Goal: Navigation & Orientation: Go to known website

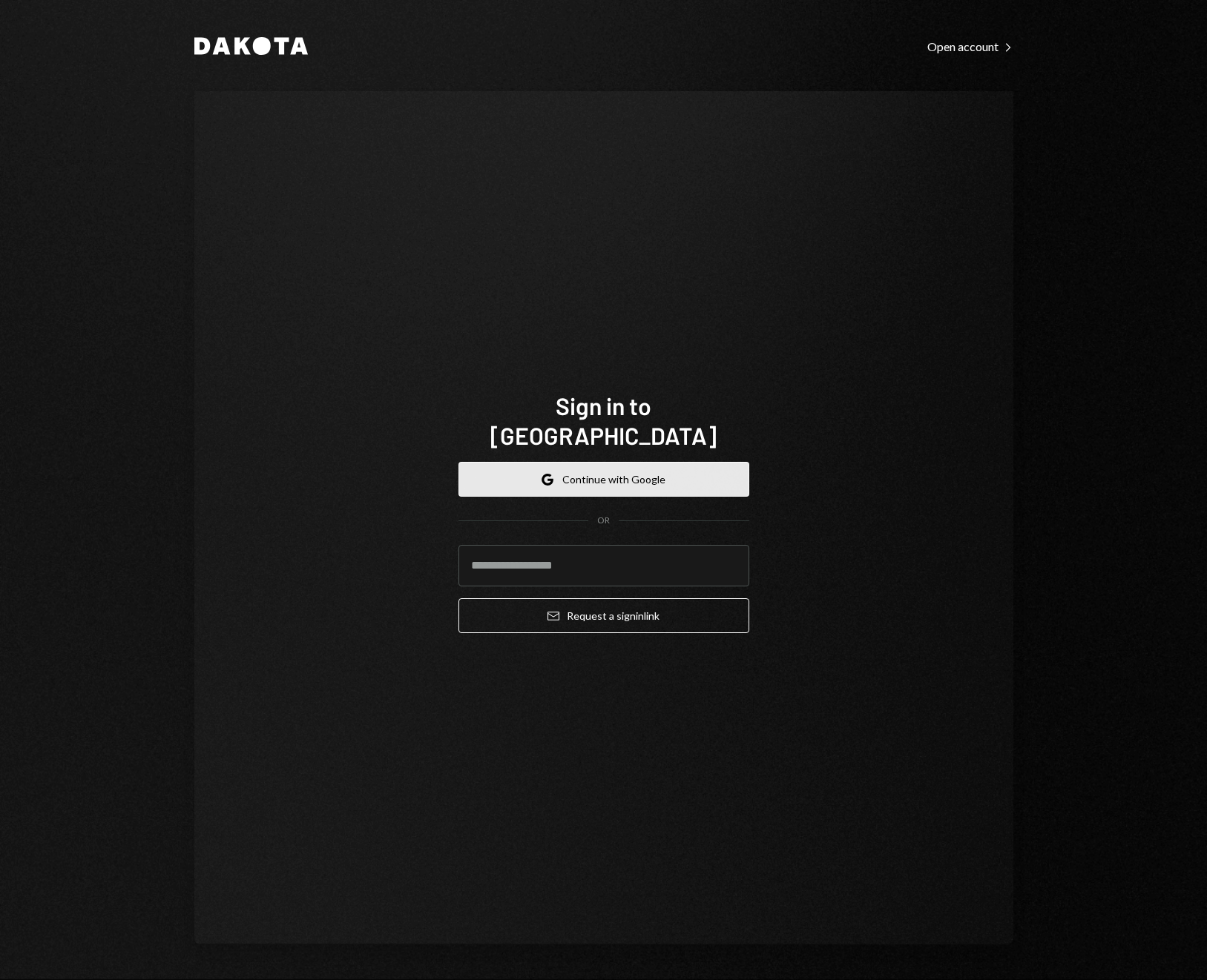
click at [688, 462] on button "Google Continue with Google" at bounding box center [604, 479] width 291 height 35
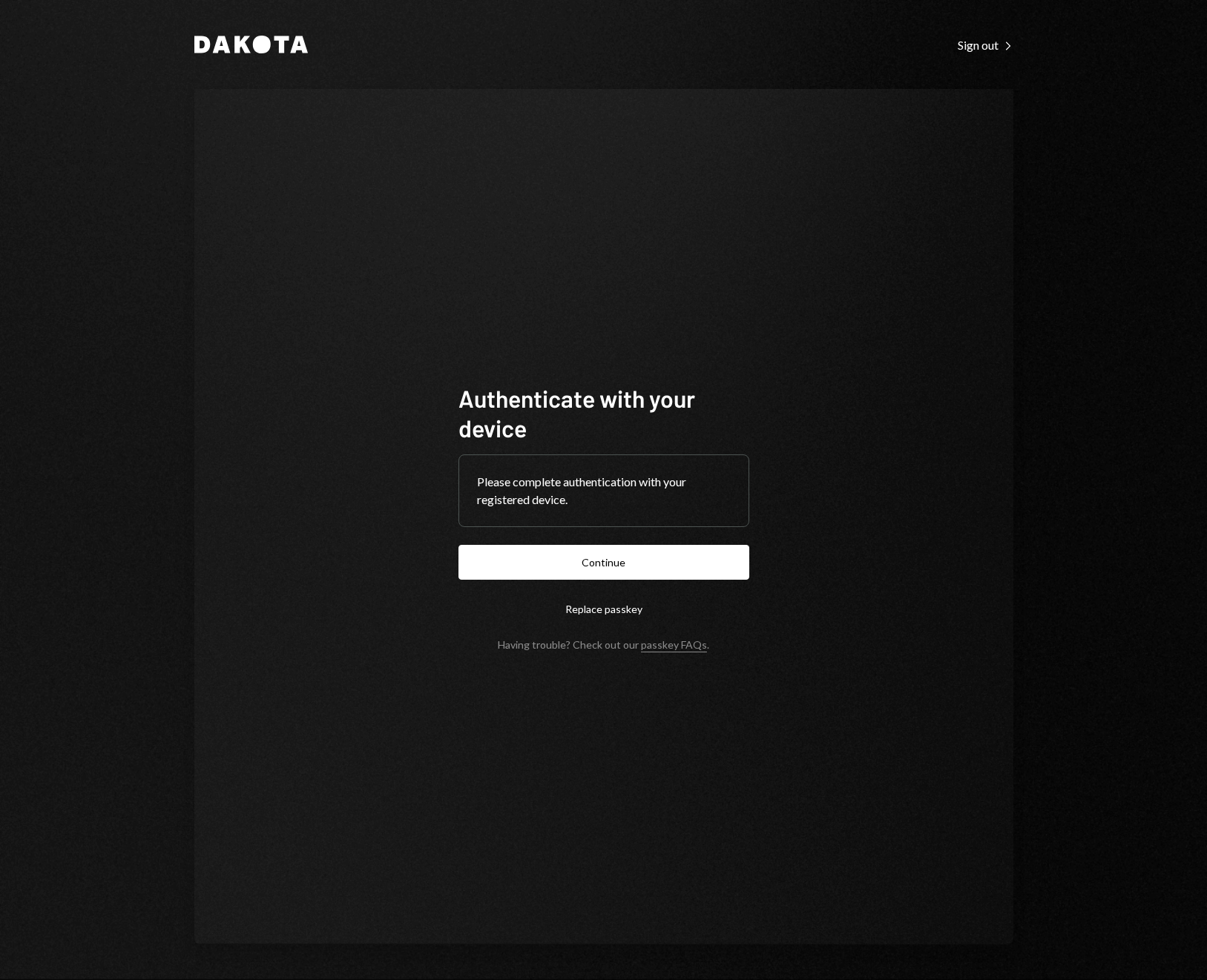
click at [610, 553] on button "Continue" at bounding box center [604, 562] width 291 height 35
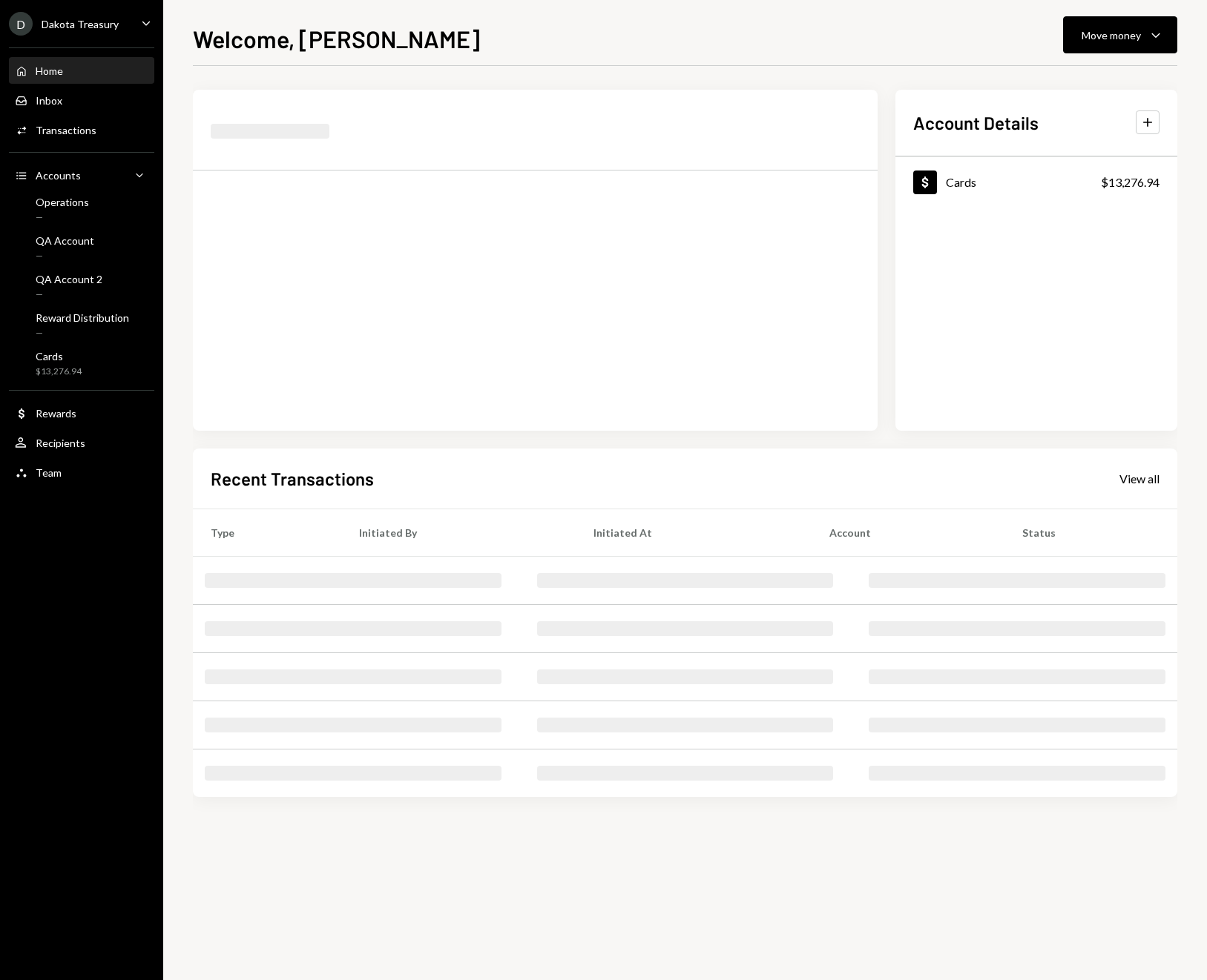
click at [136, 502] on div "D Dakota Treasury Caret Down Home Home Inbox Inbox Activities Transactions Acco…" at bounding box center [81, 490] width 164 height 980
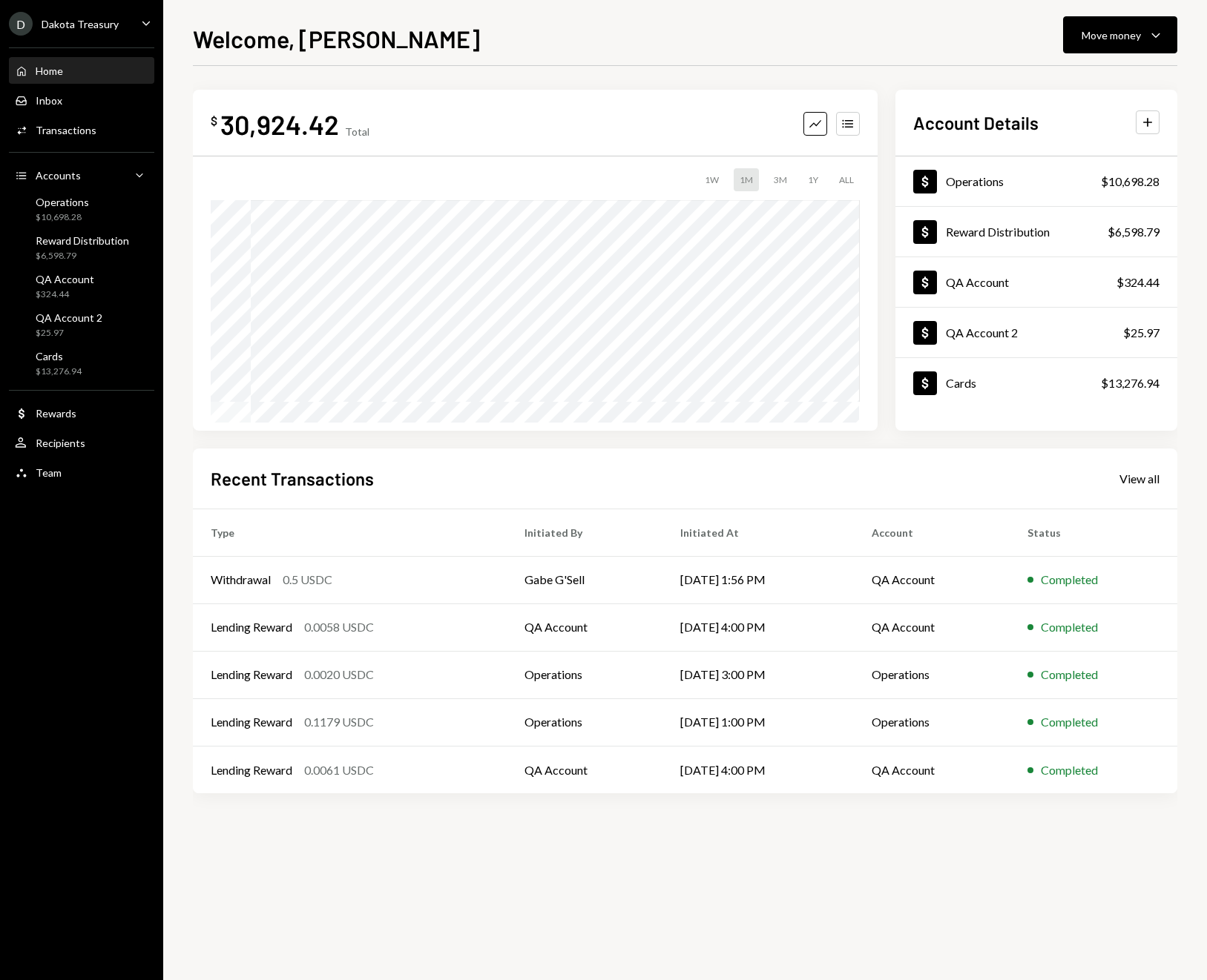
click at [188, 795] on div "Welcome, [PERSON_NAME] Move money Caret Down $ 30,924.42 Total Graph Accounts 1…" at bounding box center [685, 490] width 1043 height 980
click at [184, 791] on div "Welcome, [PERSON_NAME] Move money Caret Down $ 30,924.42 Total Graph Accounts 1…" at bounding box center [685, 490] width 1043 height 980
click at [184, 796] on div "Welcome, [PERSON_NAME] Move money Caret Down $ 30,924.42 Total Graph Accounts 1…" at bounding box center [685, 490] width 1043 height 980
click at [184, 798] on div "Welcome, [PERSON_NAME] Move money Caret Down $ 30,924.42 Total Graph Accounts 1…" at bounding box center [685, 490] width 1043 height 980
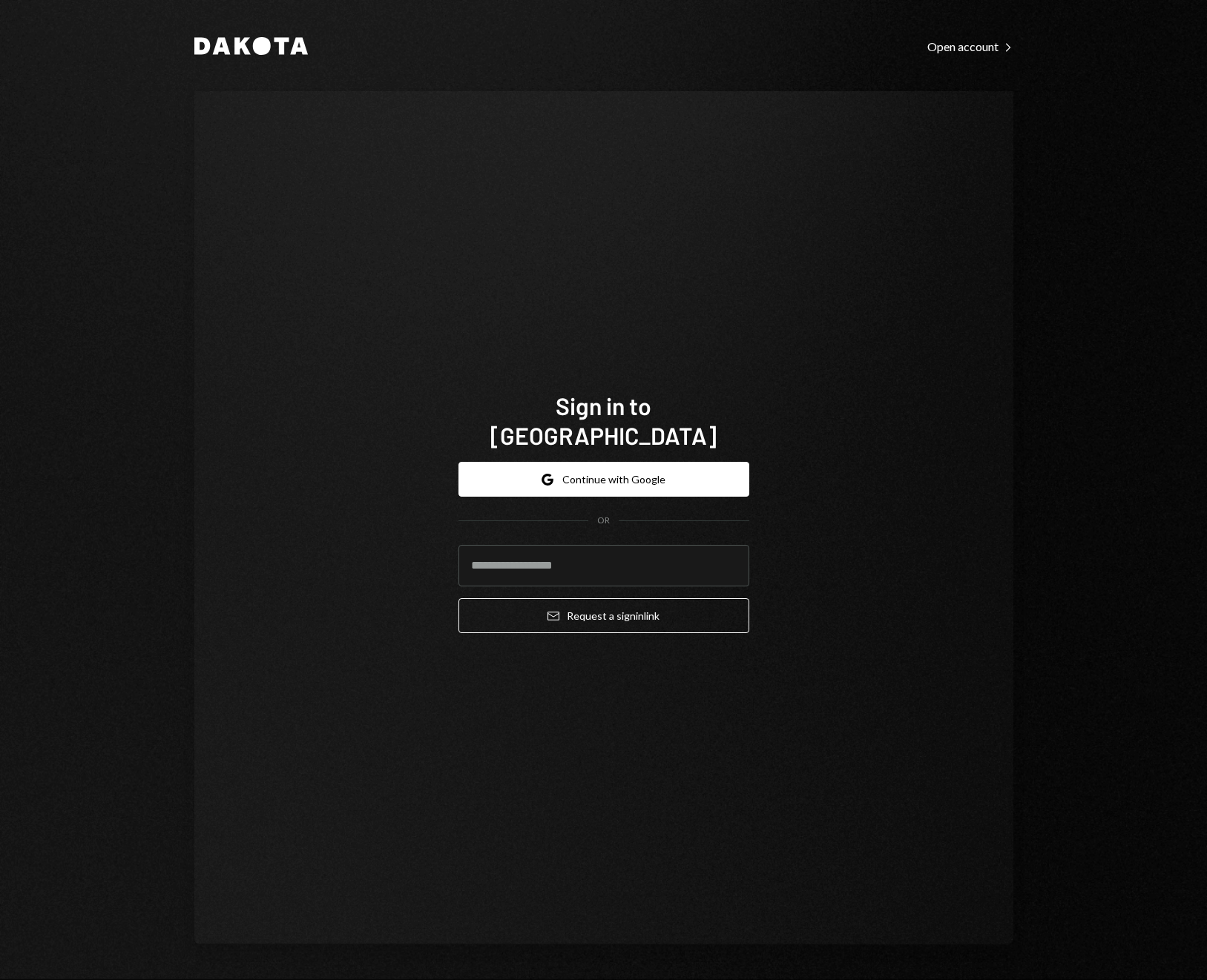
click at [435, 316] on div "Sign in to [GEOGRAPHIC_DATA] Google Continue with Google OR Email Request a sig…" at bounding box center [604, 518] width 819 height 854
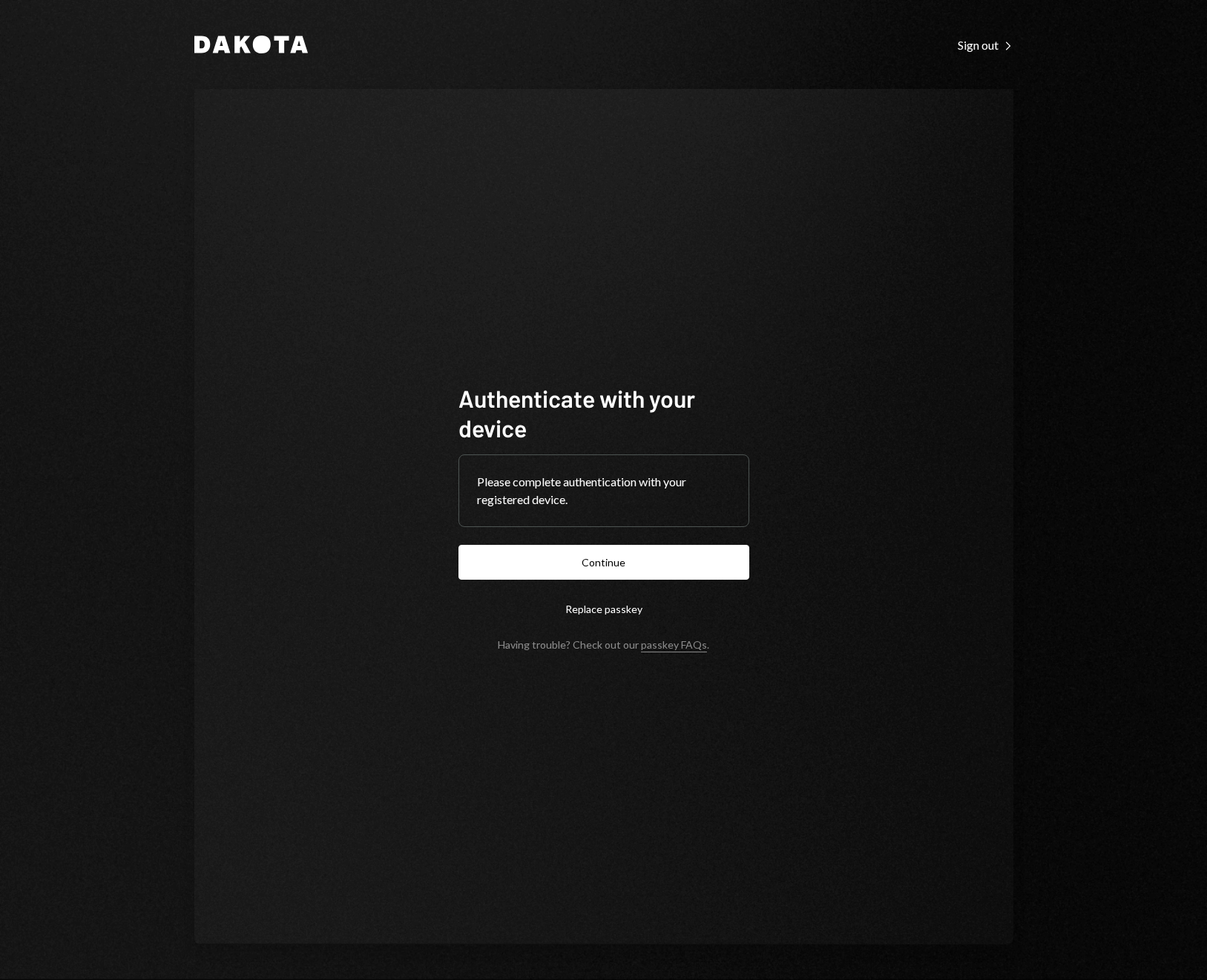
click at [523, 535] on form "Authenticate with your device Please complete authentication with your register…" at bounding box center [604, 517] width 291 height 267
click at [528, 549] on button "Continue" at bounding box center [604, 562] width 291 height 35
